Goal: Information Seeking & Learning: Learn about a topic

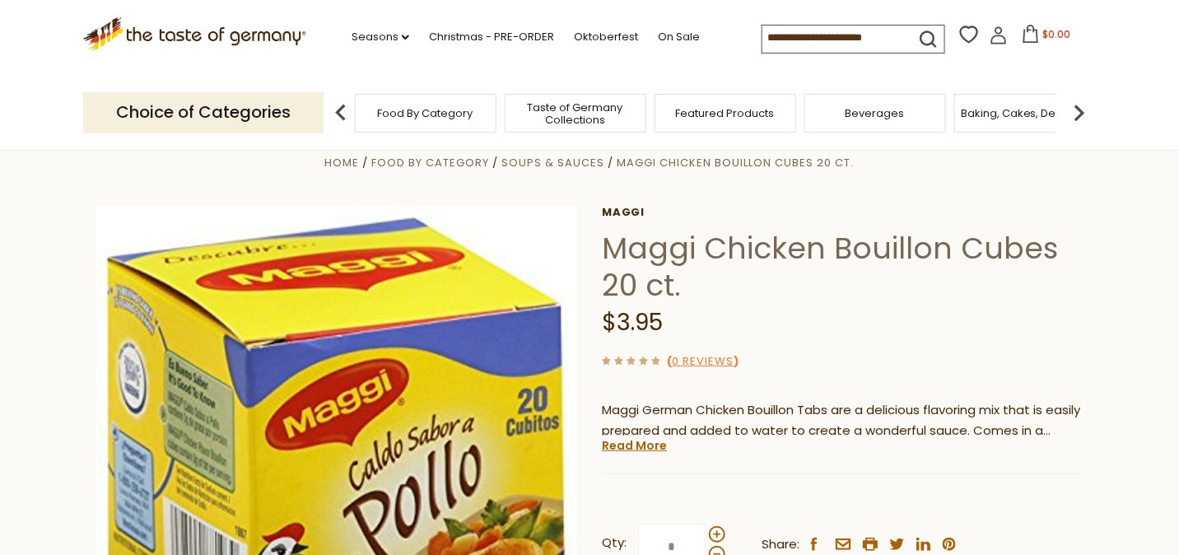
scroll to position [82, 0]
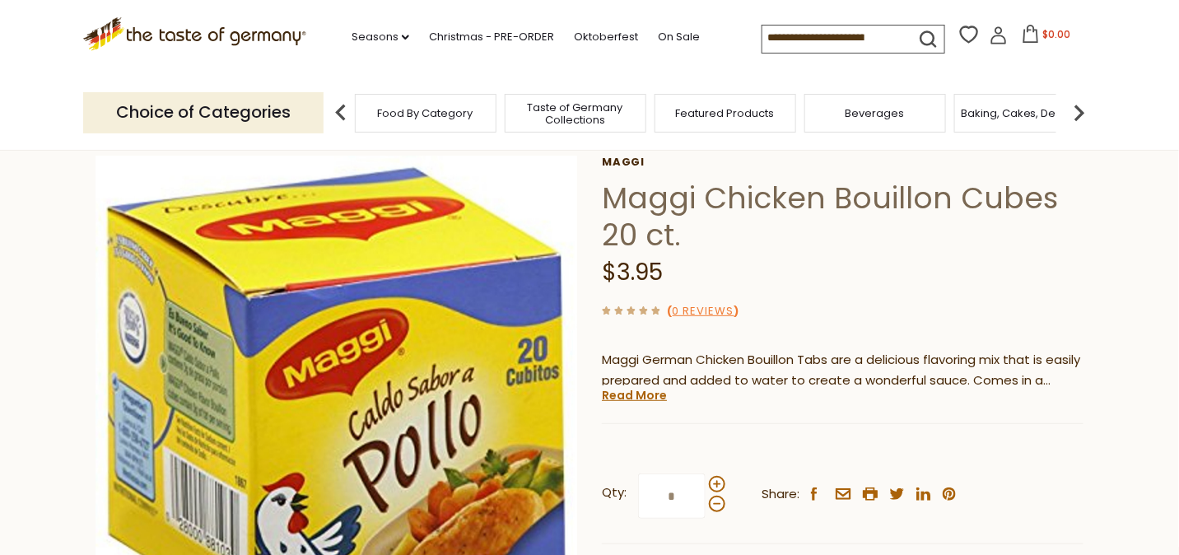
click at [638, 393] on link "Read More" at bounding box center [634, 395] width 65 height 16
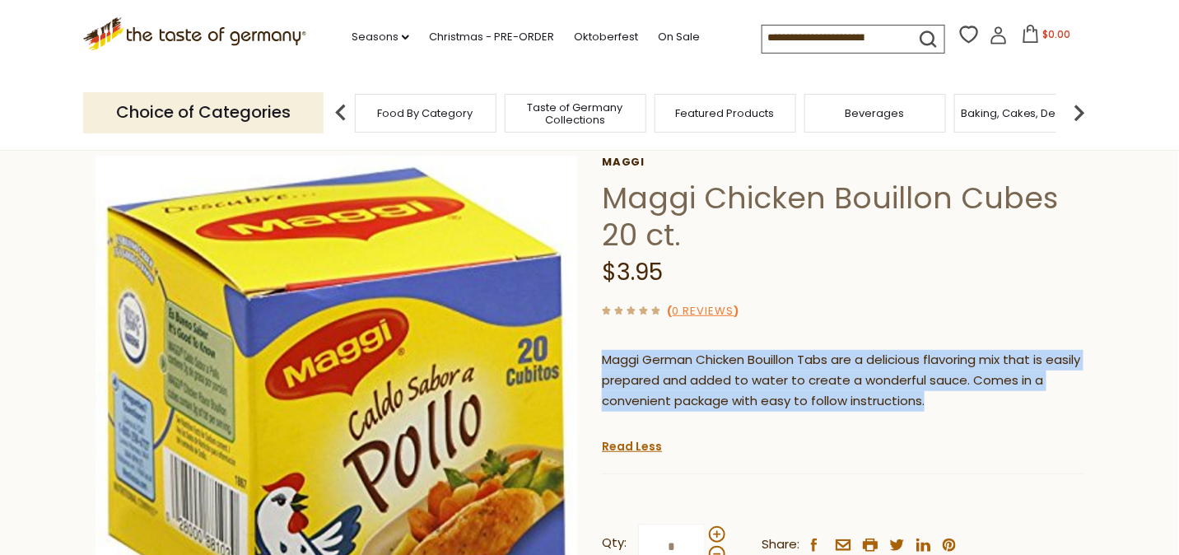
drag, startPoint x: 954, startPoint y: 405, endPoint x: 604, endPoint y: 361, distance: 352.9
click at [604, 361] on p "Maggi German Chicken Bouillon Tabs are a delicious flavoring mix that is easily…" at bounding box center [843, 381] width 482 height 62
copy p "Maggi German Chicken Bouillon Tabs are a delicious flavoring mix that is easily…"
